Goal: Information Seeking & Learning: Compare options

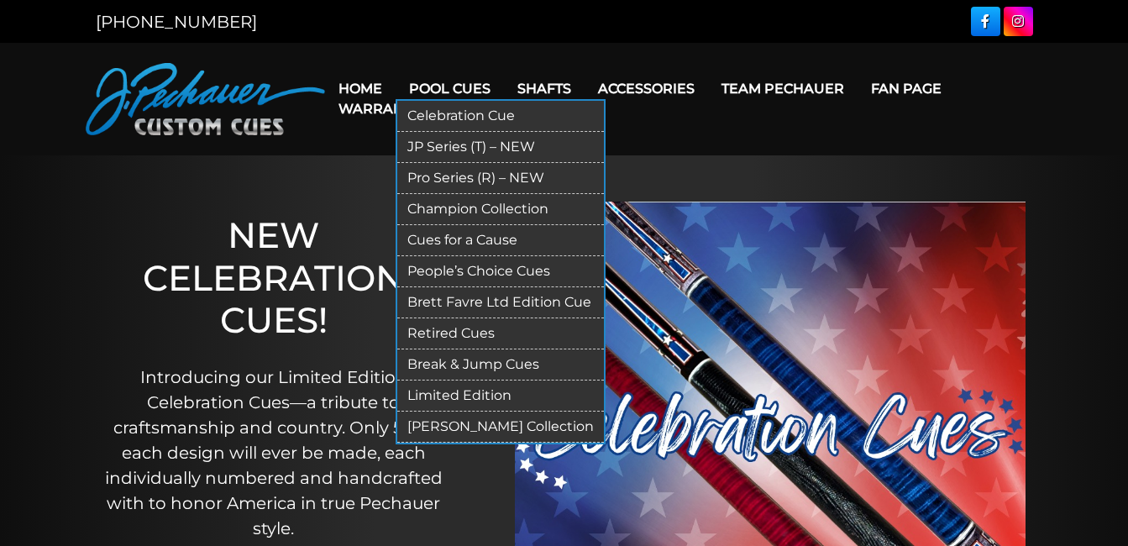
click at [452, 141] on link "JP Series (T) – NEW" at bounding box center [500, 147] width 207 height 31
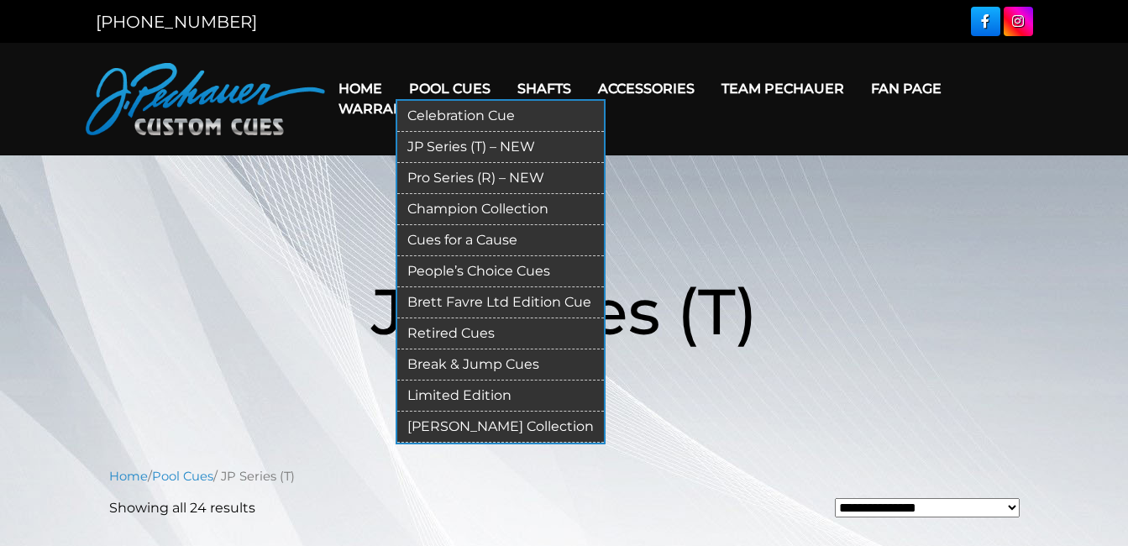
click at [471, 109] on link "Celebration Cue" at bounding box center [500, 116] width 207 height 31
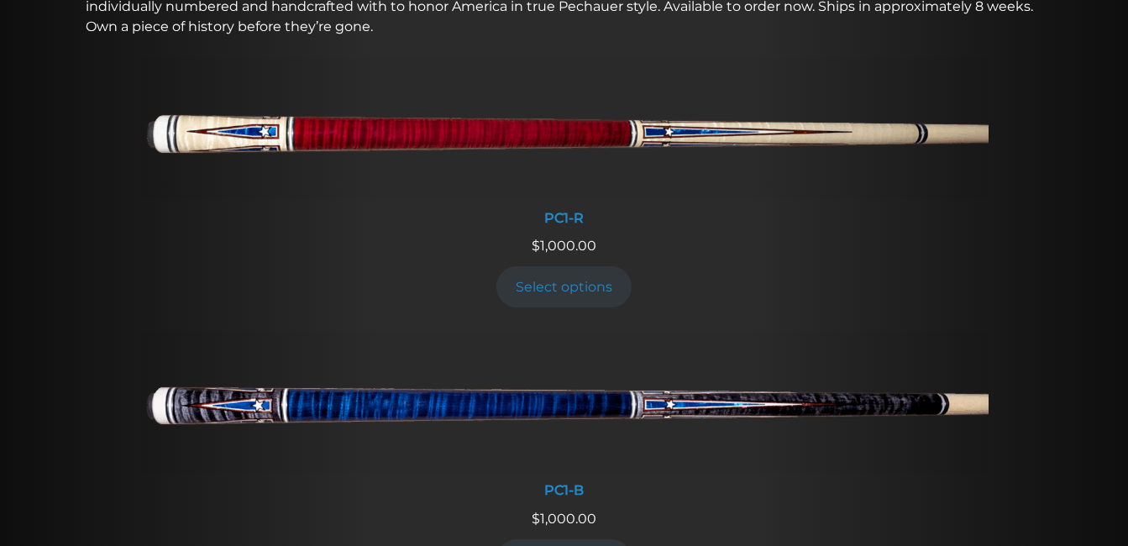
scroll to position [680, 0]
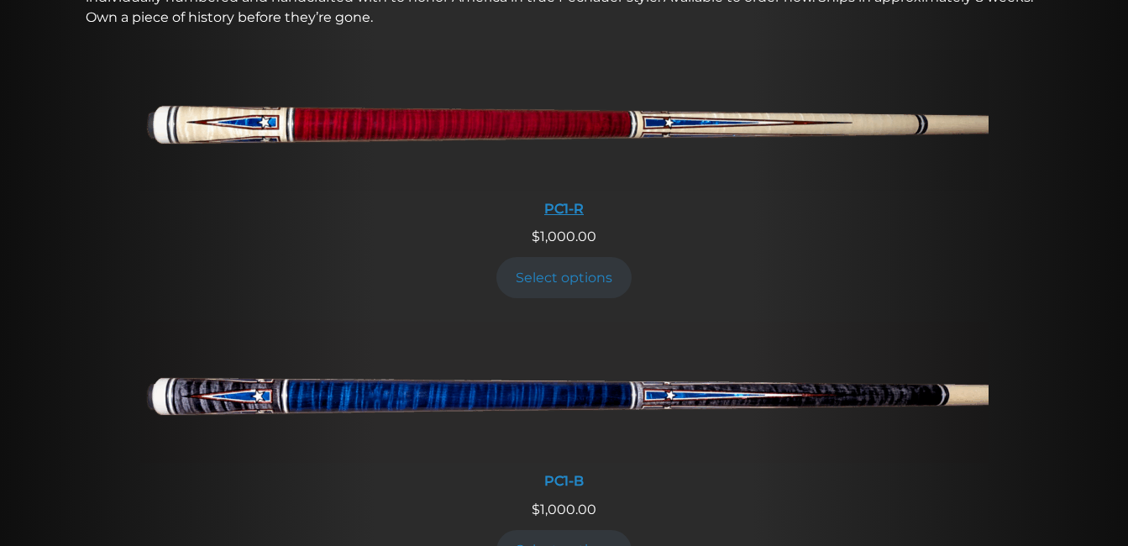
click at [568, 207] on div "PC1-R" at bounding box center [564, 209] width 848 height 16
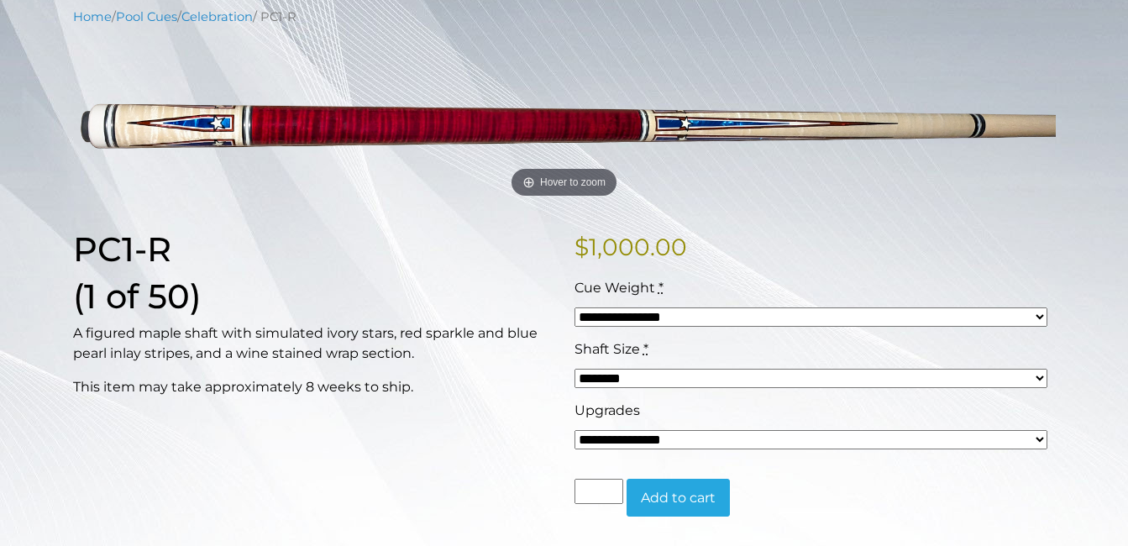
scroll to position [222, 0]
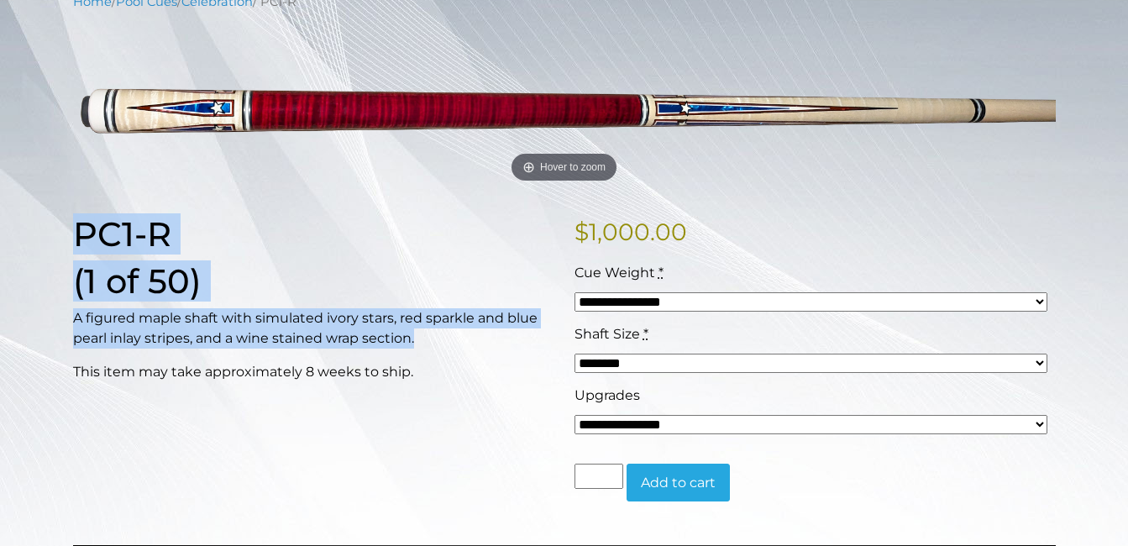
drag, startPoint x: 74, startPoint y: 232, endPoint x: 422, endPoint y: 334, distance: 362.5
click at [422, 334] on div "PC1-R (1 of 50) A figured maple shaft with simulated ivory stars, red sparkle a…" at bounding box center [313, 371] width 501 height 315
drag, startPoint x: 422, startPoint y: 334, endPoint x: 370, endPoint y: 322, distance: 53.6
copy div "PC1-R (1 of 50) A figured maple shaft with simulated ivory stars, red sparkle a…"
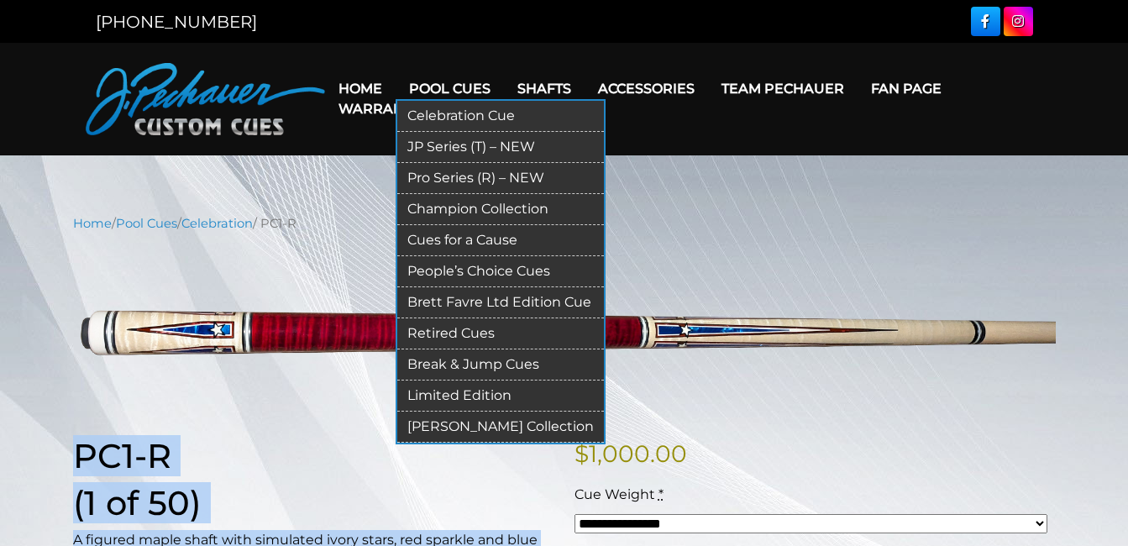
click at [457, 147] on link "JP Series (T) – NEW" at bounding box center [500, 147] width 207 height 31
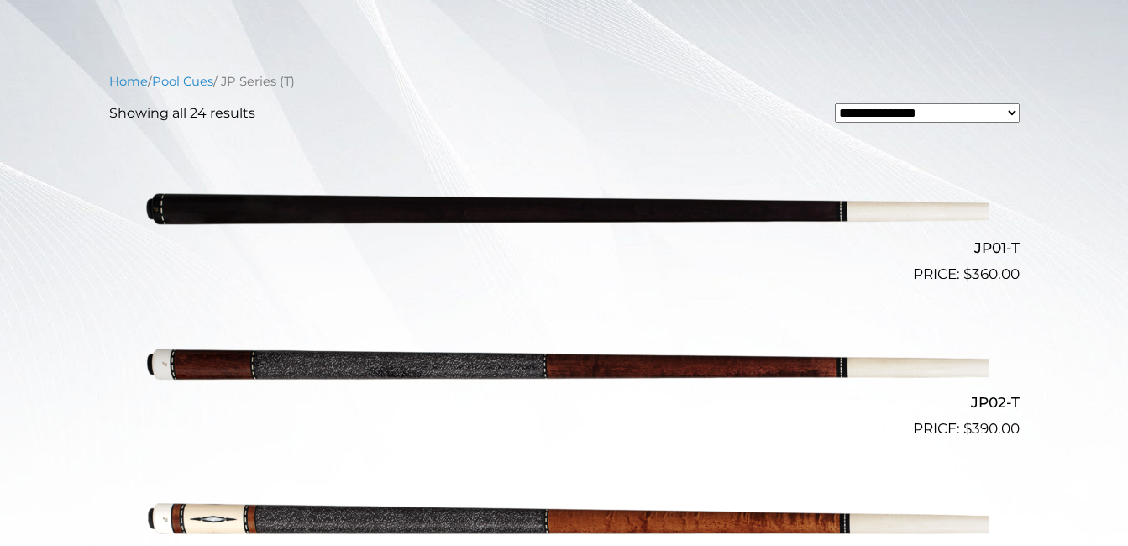
scroll to position [418, 0]
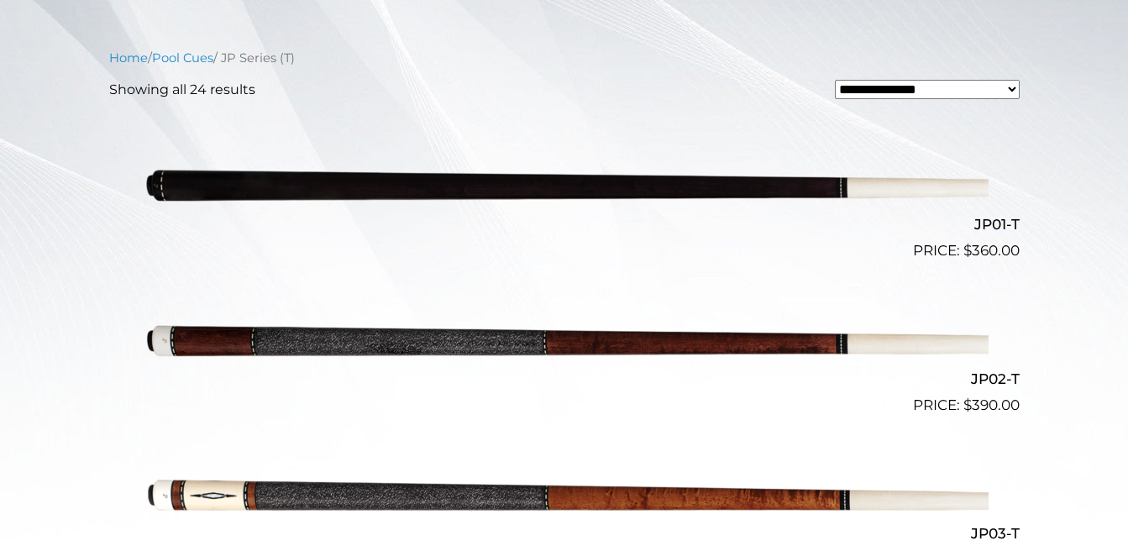
click at [596, 336] on img at bounding box center [564, 339] width 848 height 141
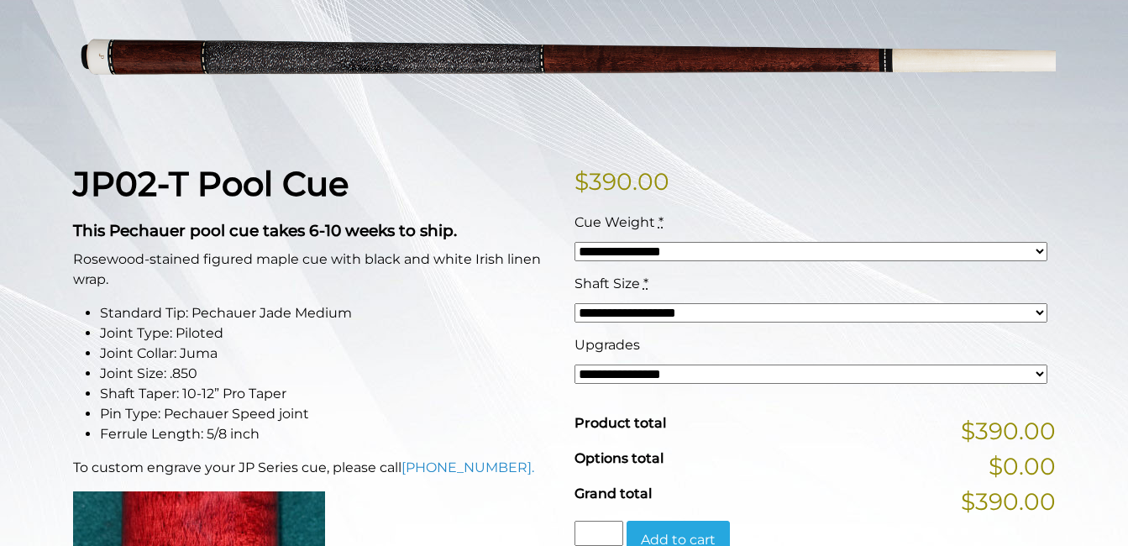
scroll to position [275, 0]
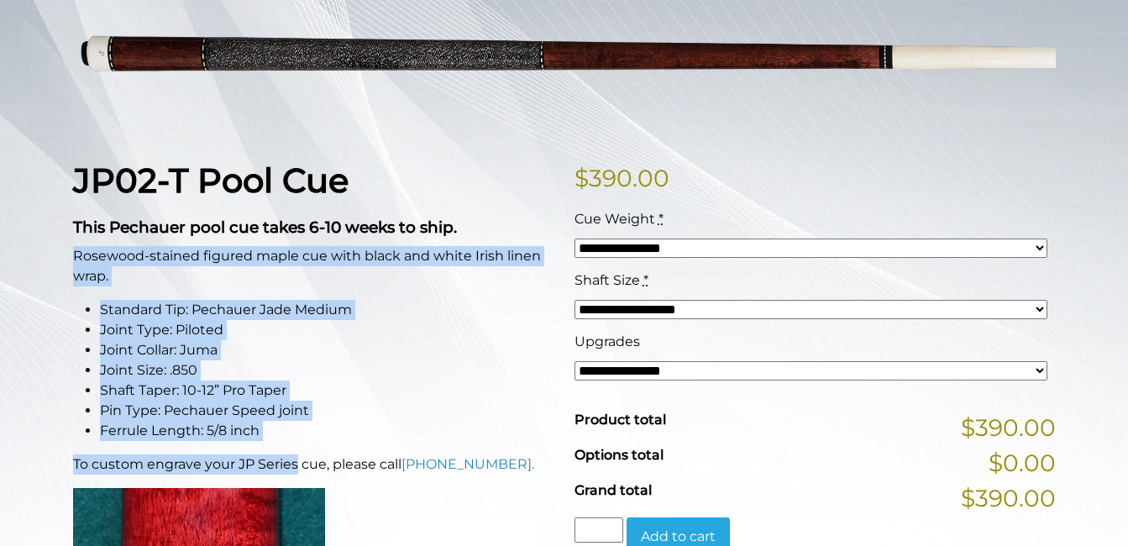
drag, startPoint x: 73, startPoint y: 257, endPoint x: 294, endPoint y: 471, distance: 307.7
drag, startPoint x: 294, startPoint y: 471, endPoint x: 210, endPoint y: 395, distance: 113.6
copy div "Rosewood-stained figured maple cue with black and white Irish linen wrap. Stand…"
